Goal: Task Accomplishment & Management: Complete application form

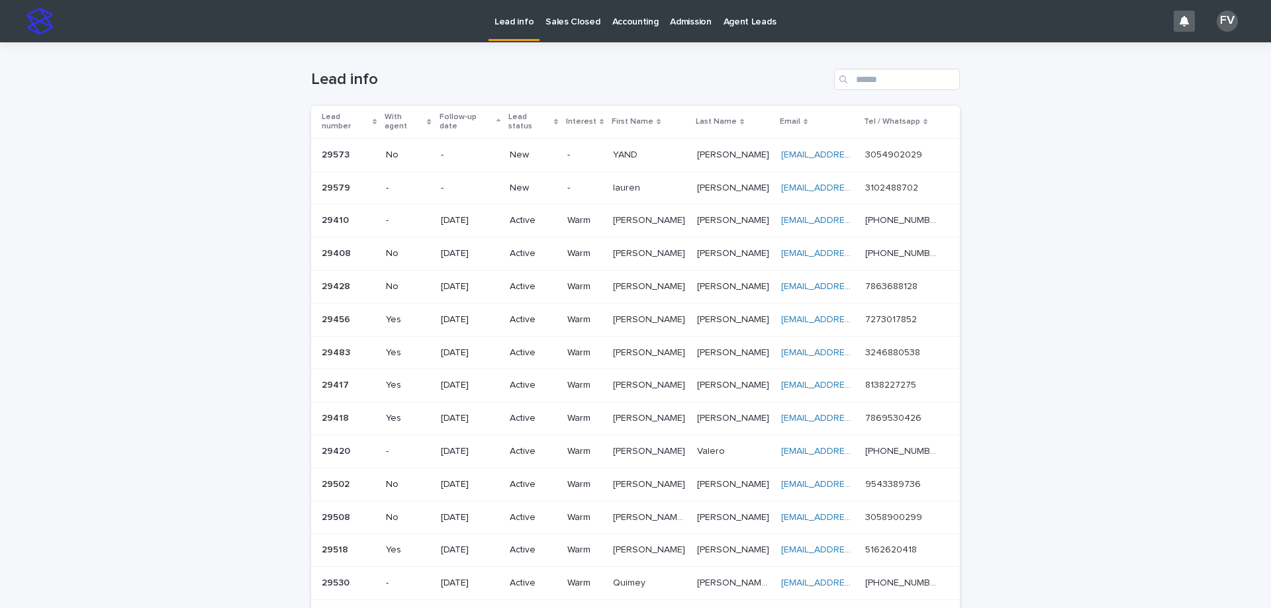
click at [514, 183] on p "New" at bounding box center [533, 188] width 47 height 11
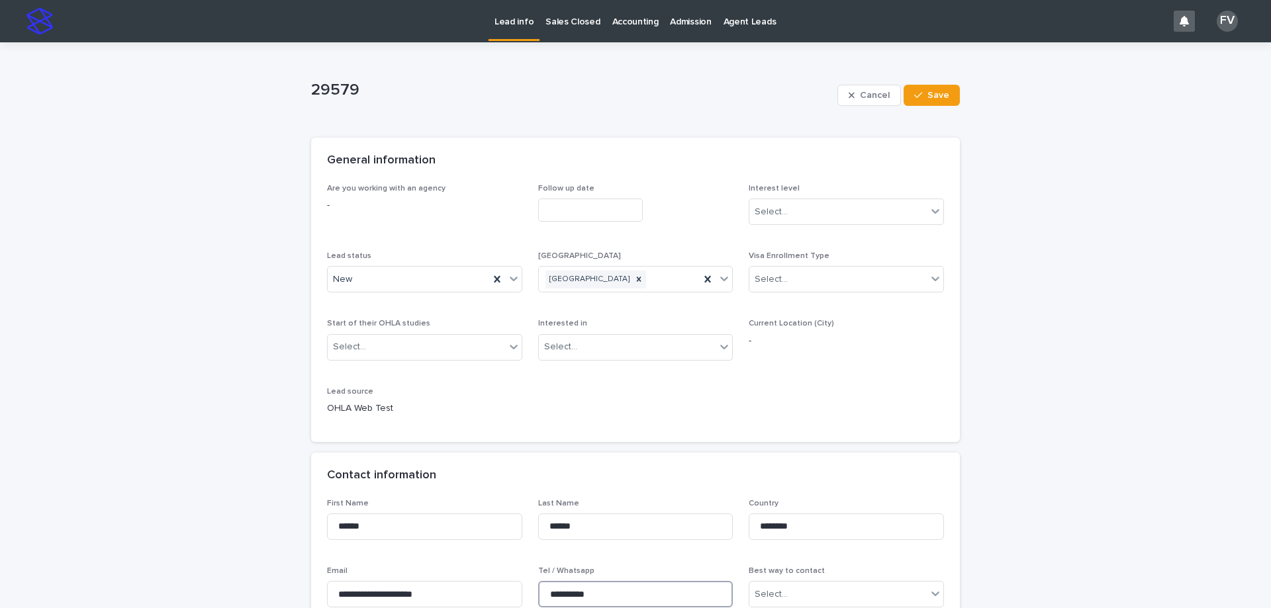
drag, startPoint x: 617, startPoint y: 590, endPoint x: 545, endPoint y: 593, distance: 72.9
click at [545, 593] on input "**********" at bounding box center [635, 594] width 195 height 26
click at [390, 283] on div "New" at bounding box center [408, 280] width 161 height 22
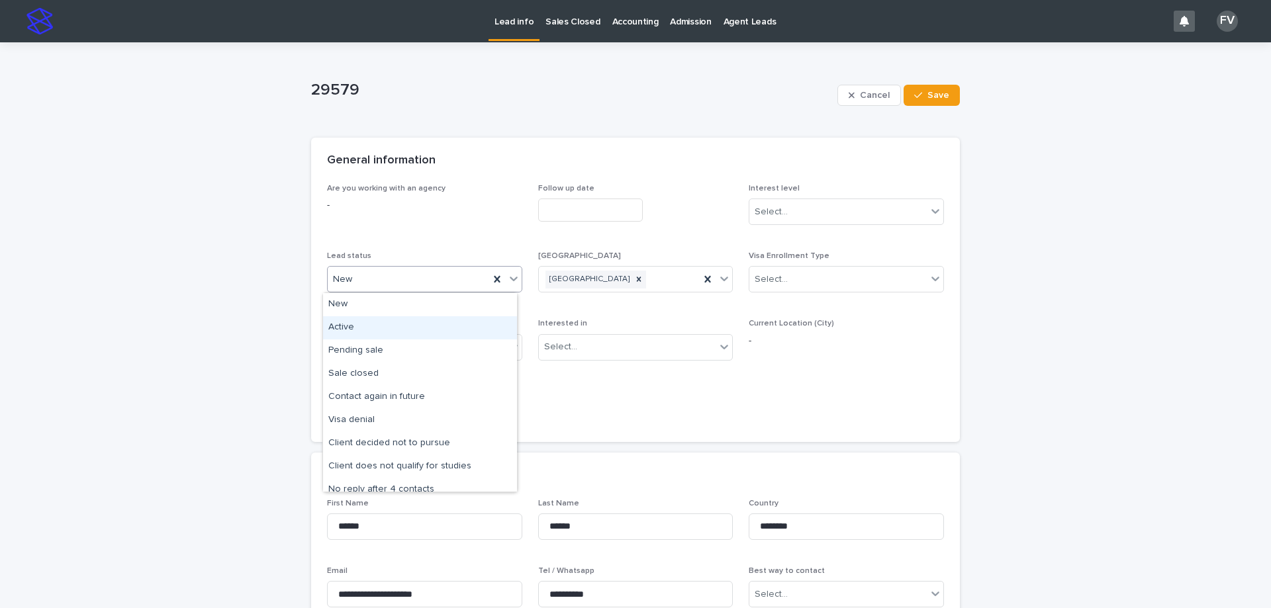
click at [356, 325] on div "Active" at bounding box center [420, 327] width 194 height 23
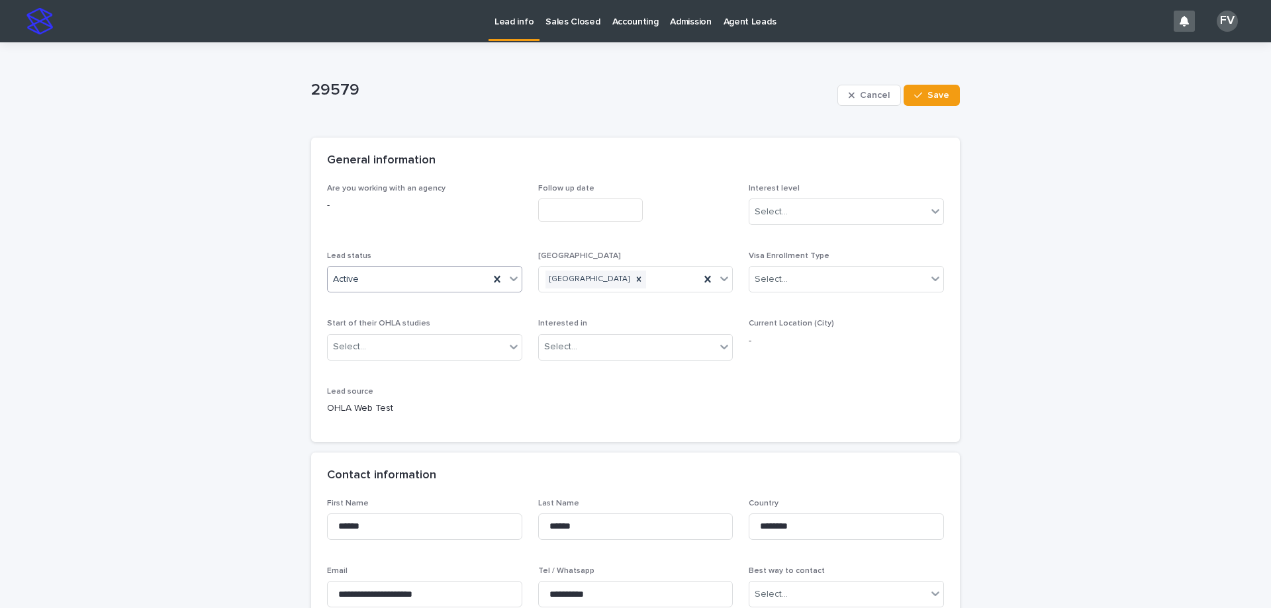
click at [575, 209] on input "text" at bounding box center [590, 210] width 105 height 23
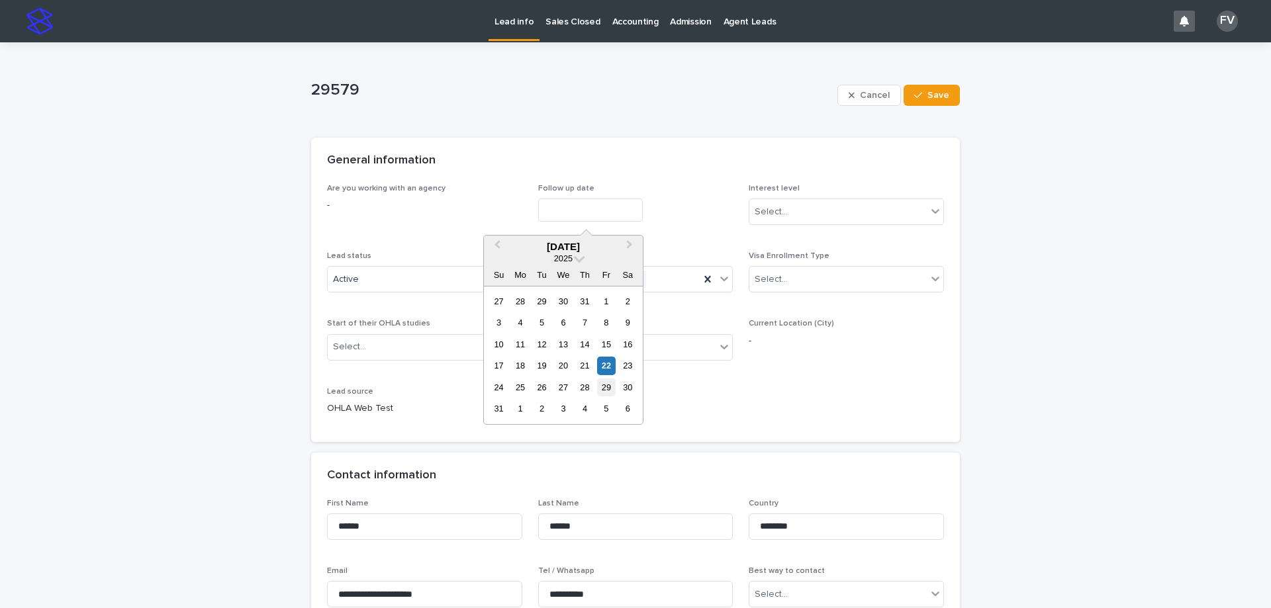
click at [606, 394] on div "29" at bounding box center [606, 388] width 18 height 18
type input "**********"
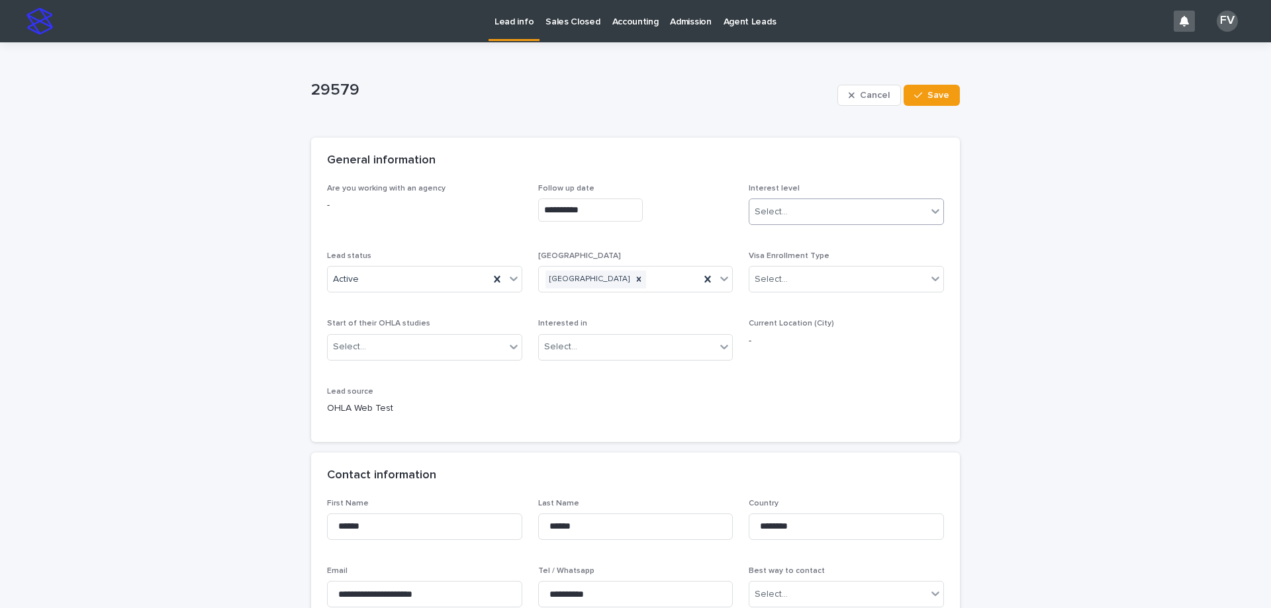
click at [823, 216] on div "Select..." at bounding box center [837, 212] width 177 height 22
click at [783, 263] on div "Warm" at bounding box center [841, 260] width 194 height 23
click at [932, 93] on span "Save" at bounding box center [938, 95] width 22 height 9
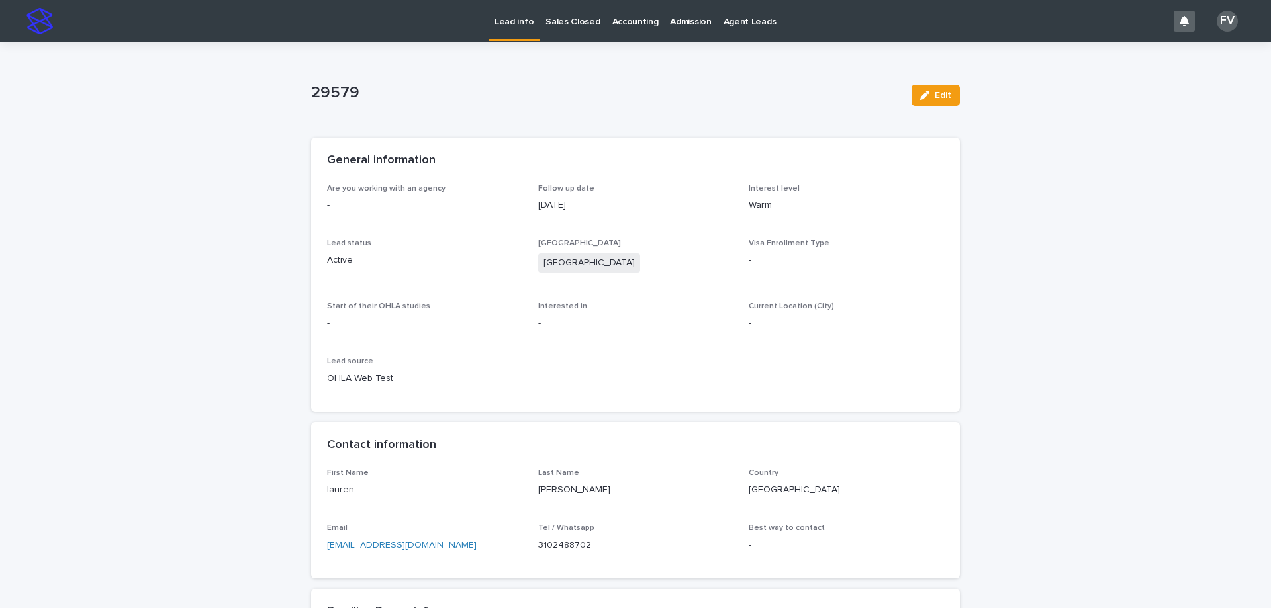
click at [525, 24] on p "Lead info" at bounding box center [513, 14] width 39 height 28
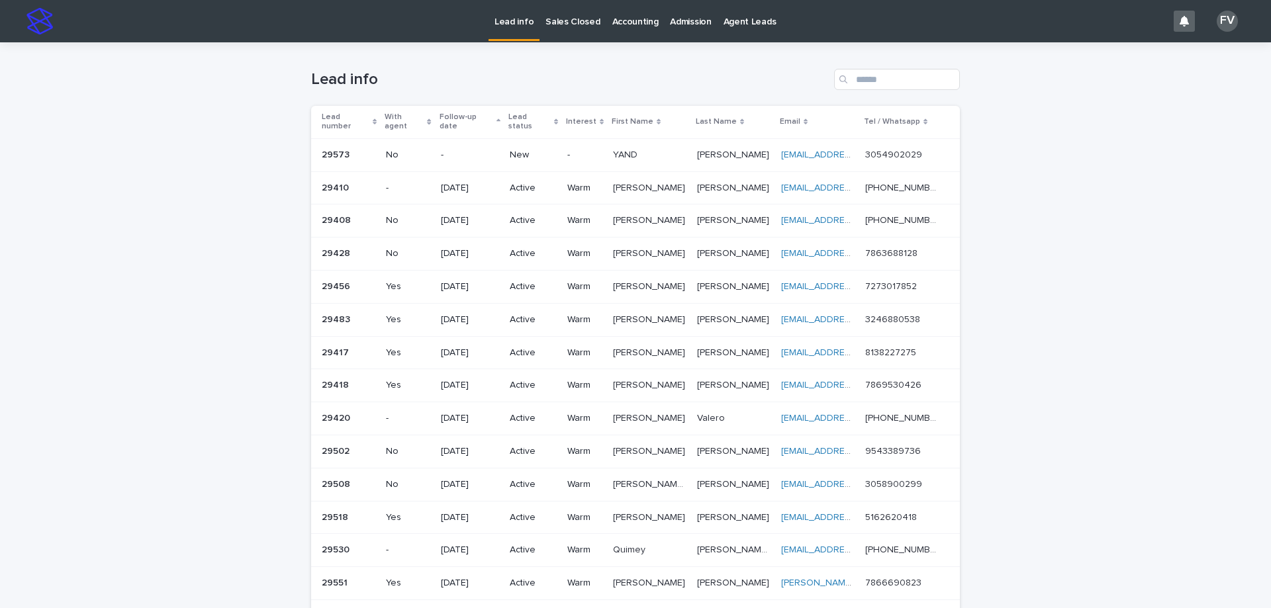
click at [521, 150] on p "New" at bounding box center [533, 155] width 47 height 11
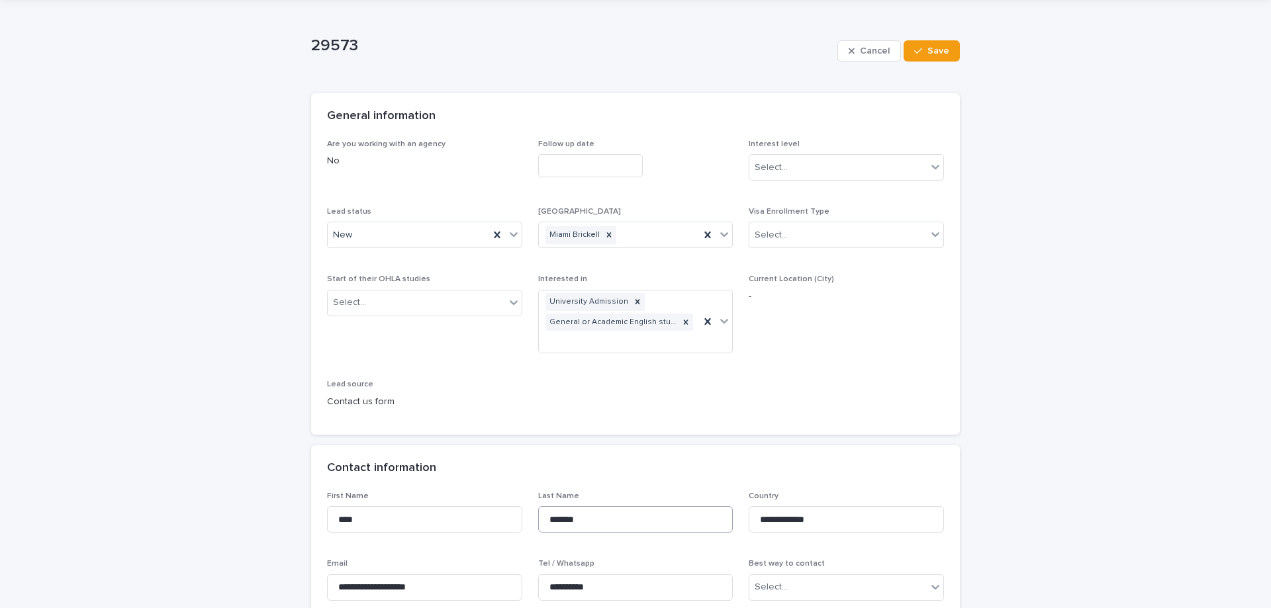
scroll to position [66, 0]
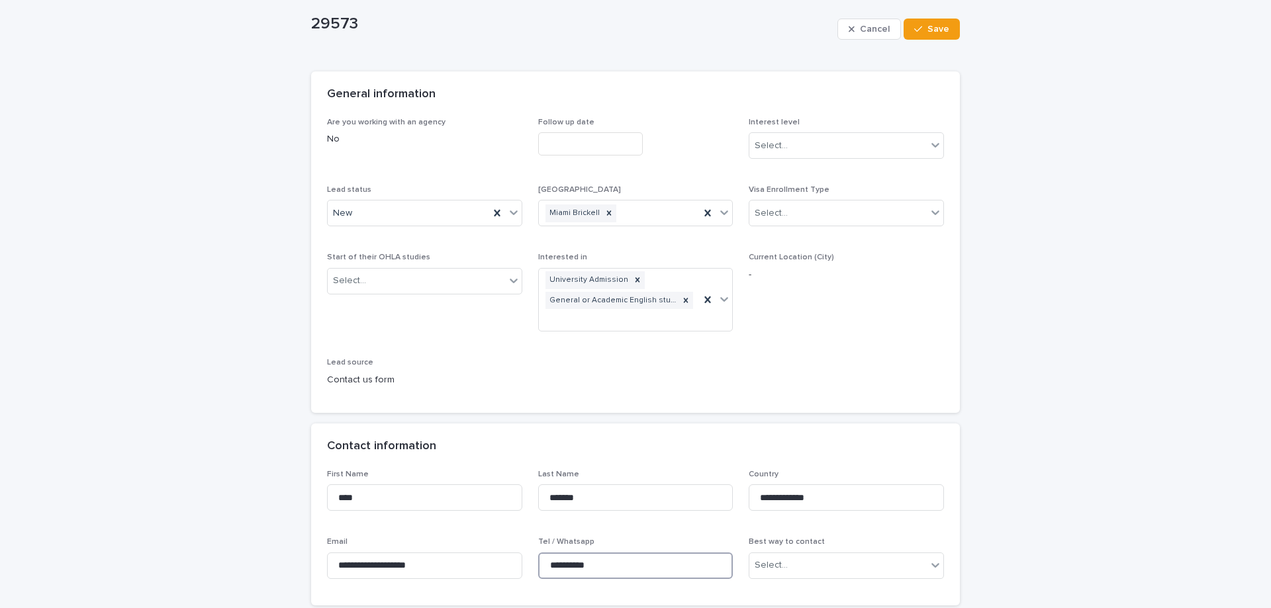
drag, startPoint x: 616, startPoint y: 567, endPoint x: 540, endPoint y: 559, distance: 76.5
click at [540, 559] on input "**********" at bounding box center [635, 566] width 195 height 26
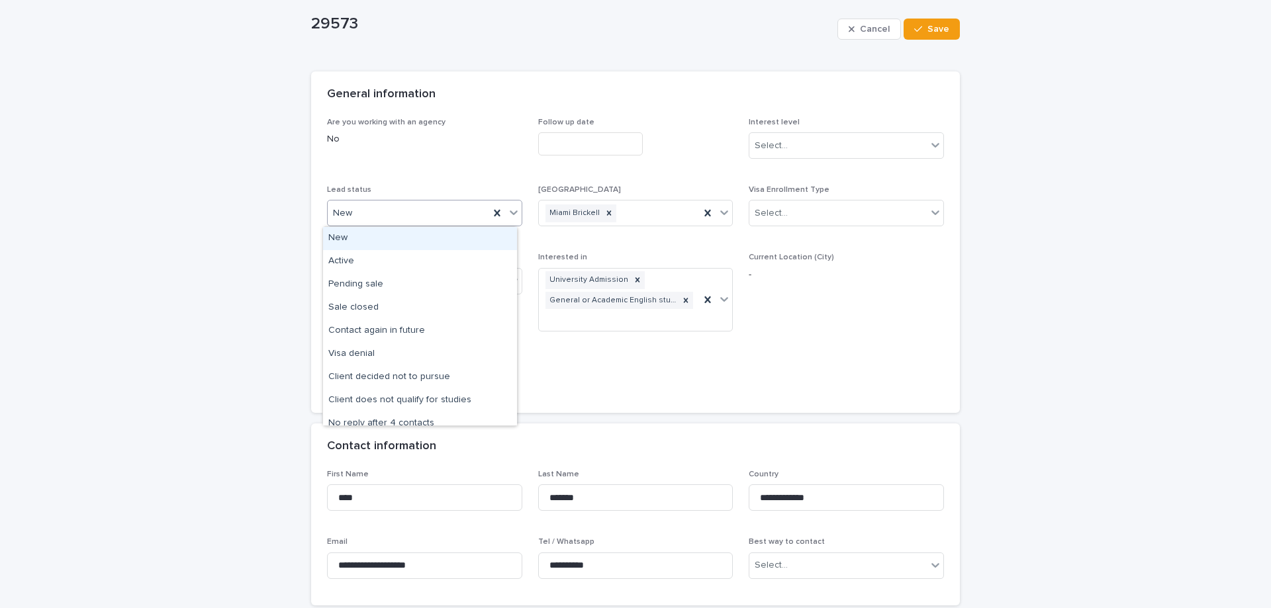
click at [386, 223] on div "New" at bounding box center [408, 213] width 161 height 22
click at [380, 258] on div "Active" at bounding box center [420, 261] width 194 height 23
click at [593, 140] on input "text" at bounding box center [590, 143] width 105 height 23
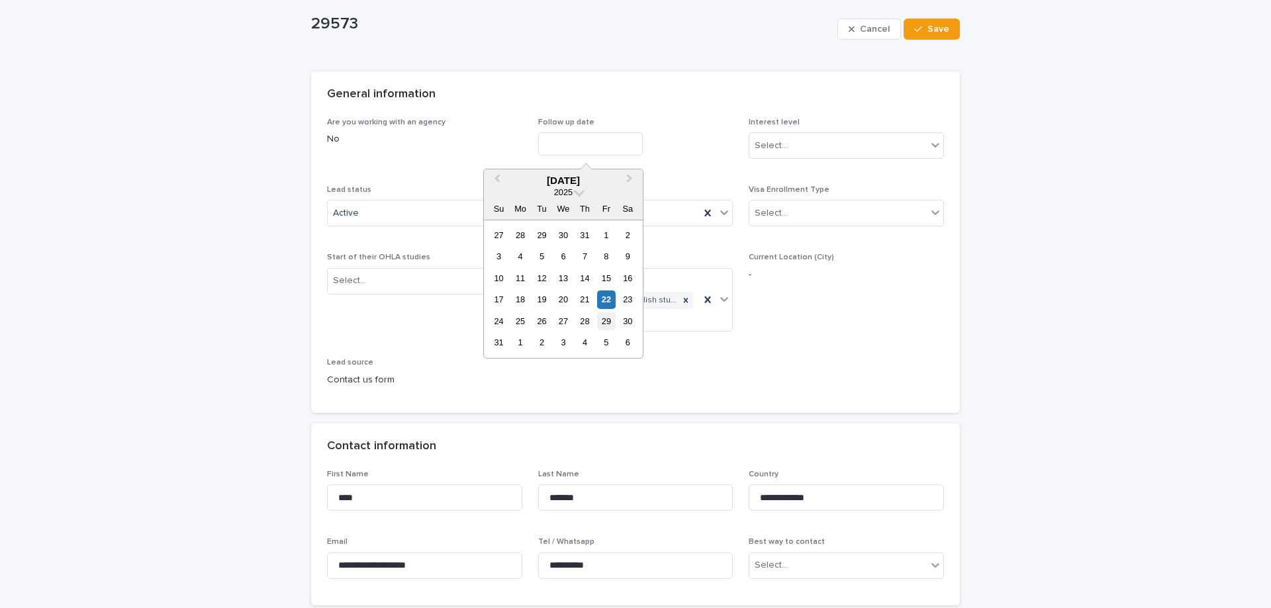
click at [609, 319] on div "29" at bounding box center [606, 321] width 18 height 18
type input "**********"
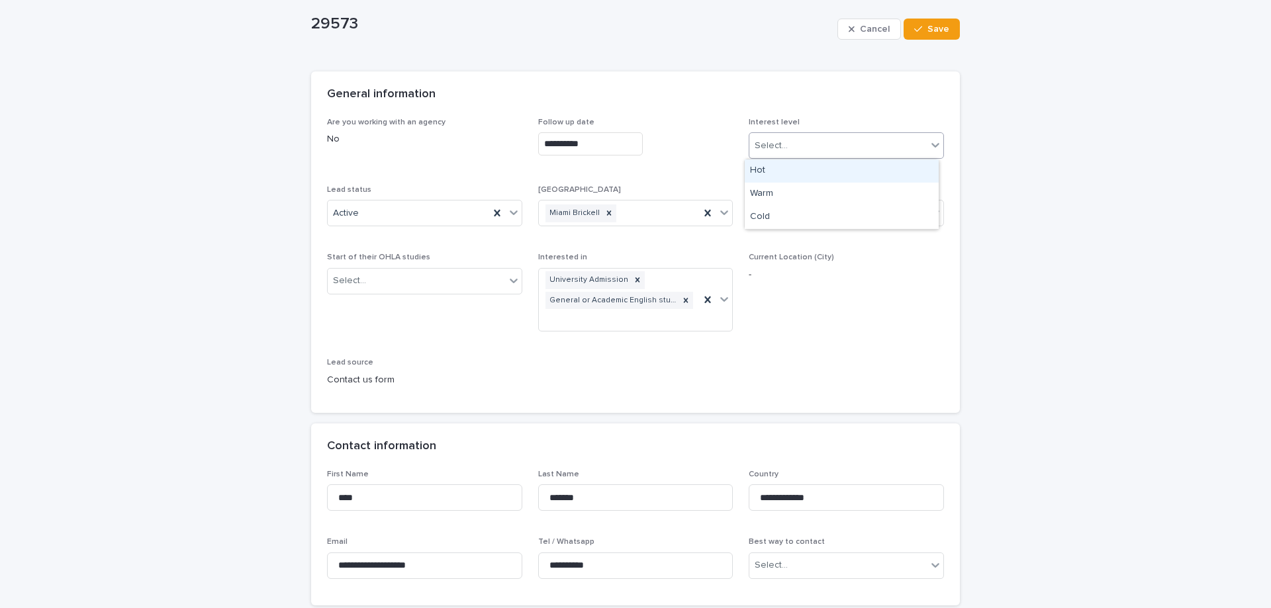
click at [777, 142] on div "Select..." at bounding box center [770, 146] width 33 height 14
click at [777, 203] on div "Warm" at bounding box center [841, 194] width 194 height 23
click at [938, 32] on span "Save" at bounding box center [938, 28] width 22 height 9
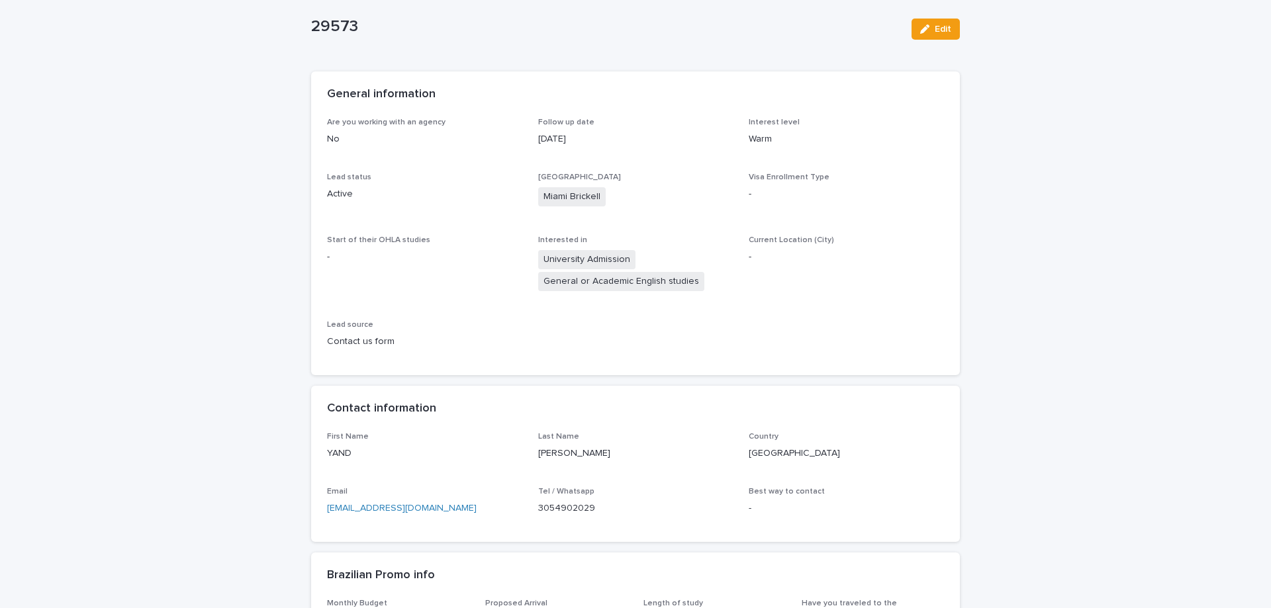
scroll to position [0, 0]
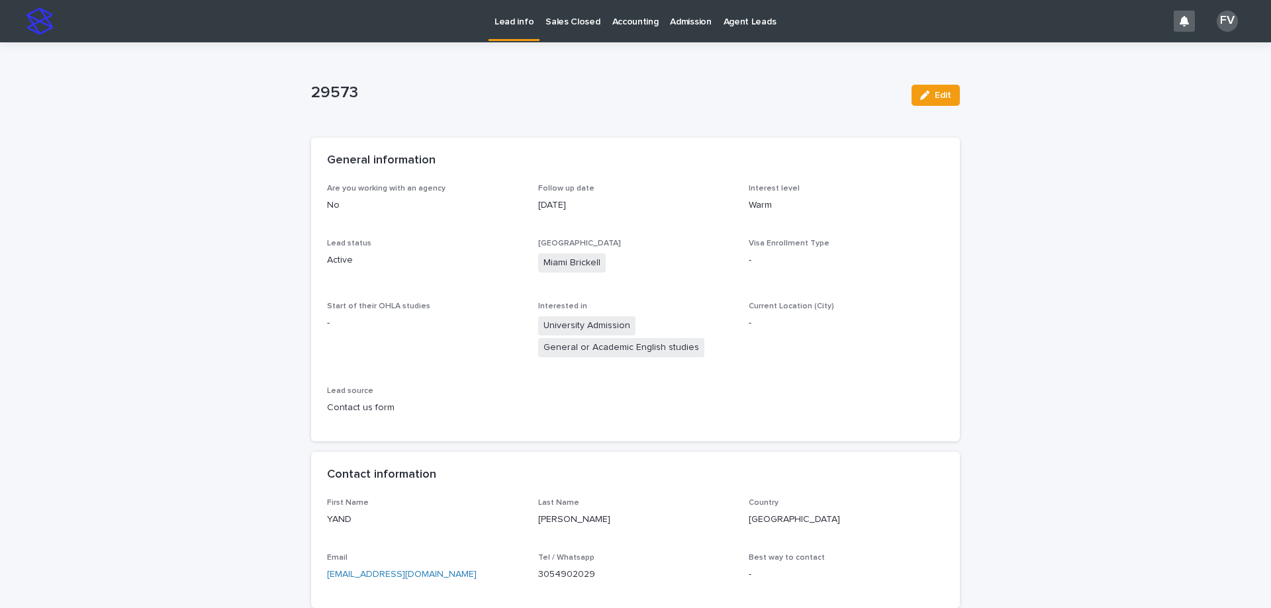
click at [507, 30] on link "Lead info" at bounding box center [513, 19] width 51 height 39
